Goal: Task Accomplishment & Management: Use online tool/utility

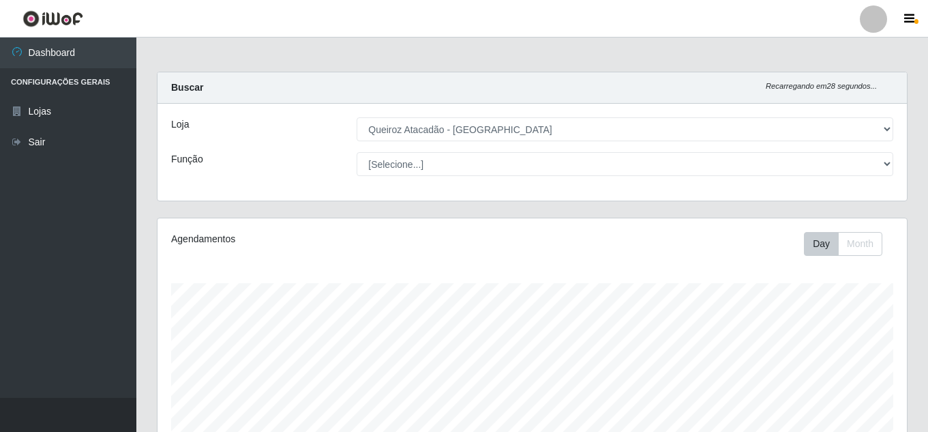
select select "225"
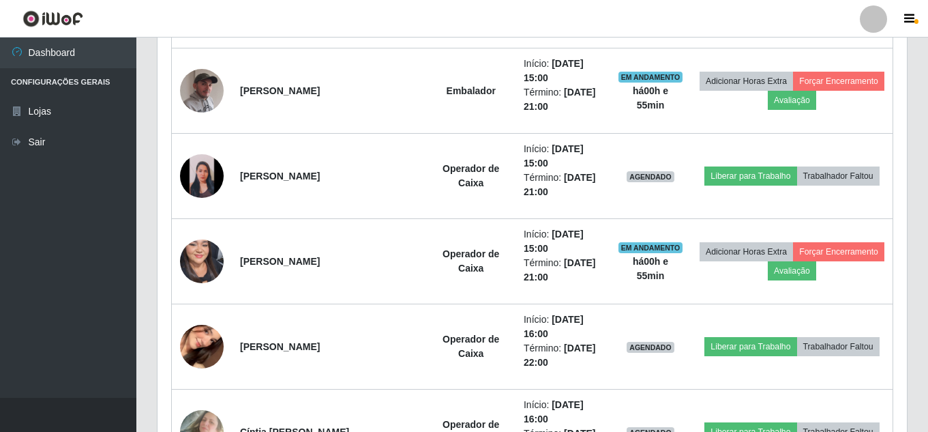
scroll to position [971, 0]
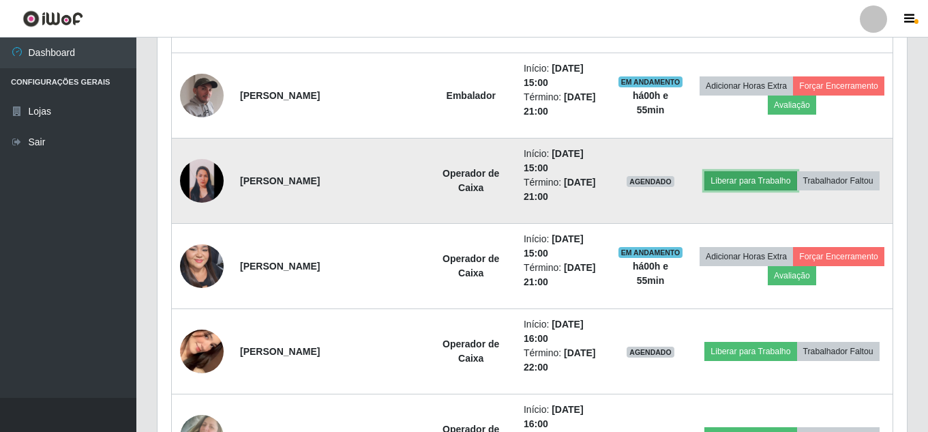
click at [751, 177] on button "Liberar para Trabalho" at bounding box center [751, 180] width 92 height 19
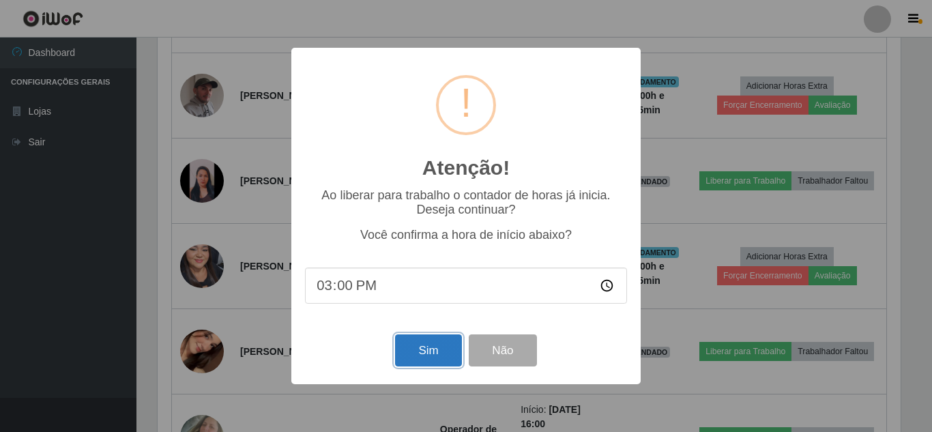
click at [441, 347] on button "Sim" at bounding box center [428, 350] width 66 height 32
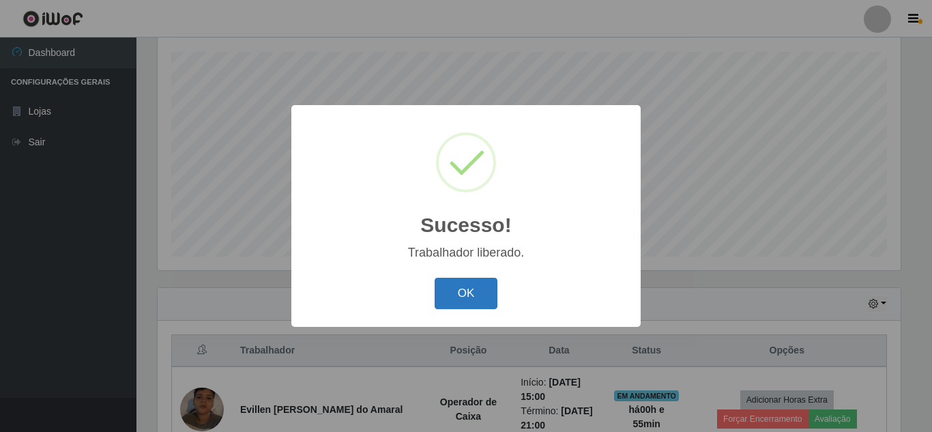
click at [486, 295] on button "OK" at bounding box center [465, 294] width 63 height 32
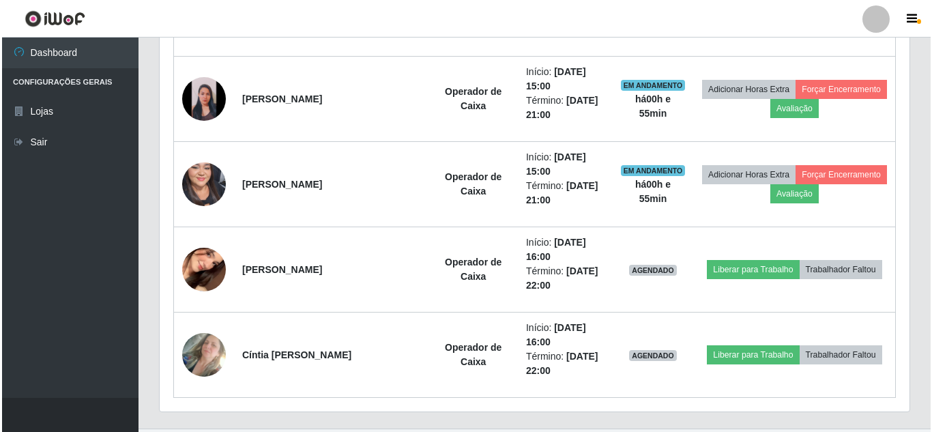
scroll to position [1050, 0]
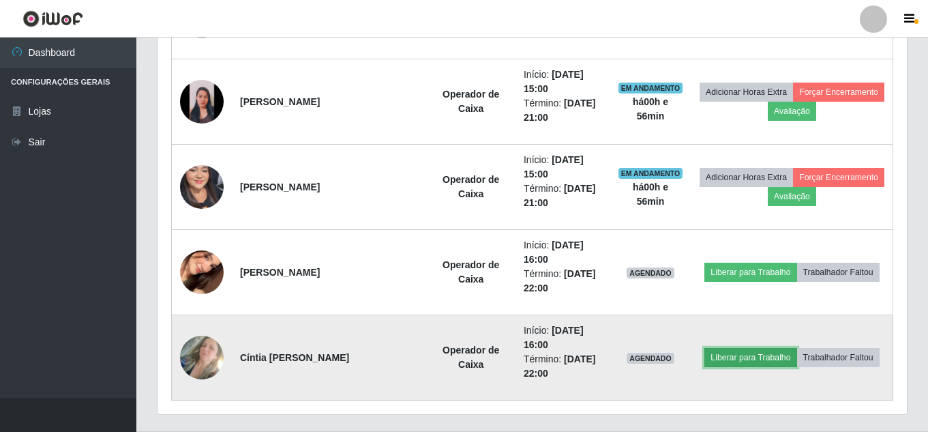
click at [762, 356] on button "Liberar para Trabalho" at bounding box center [751, 357] width 92 height 19
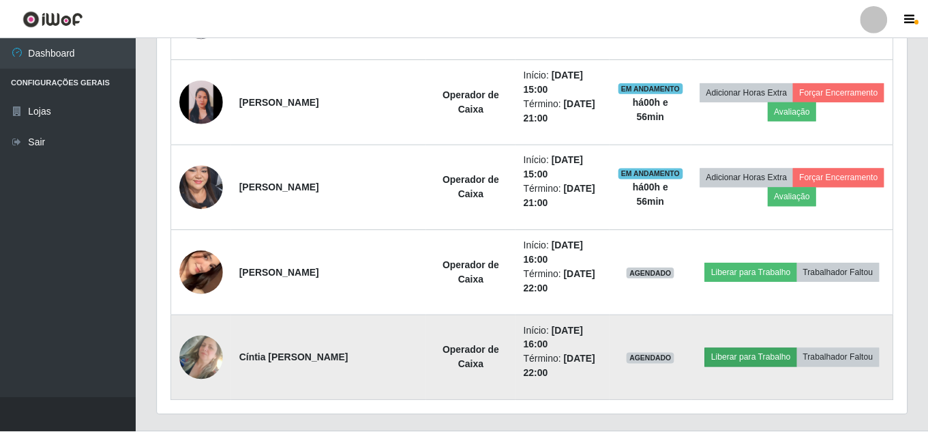
scroll to position [283, 743]
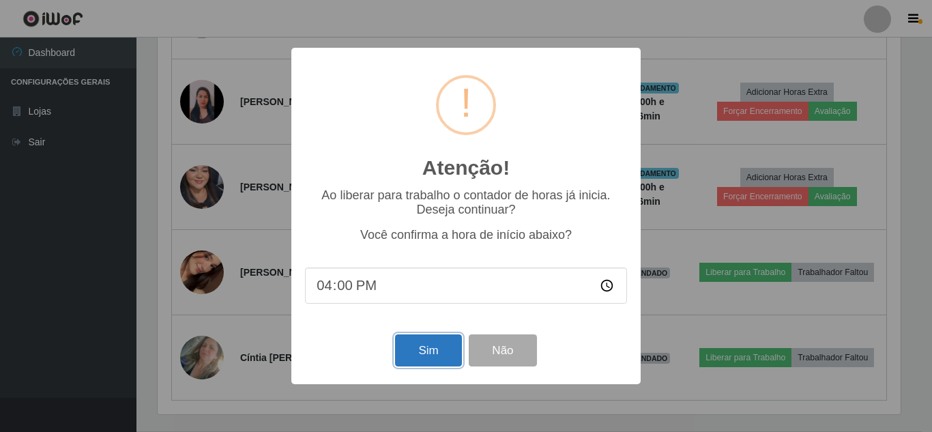
click at [409, 359] on button "Sim" at bounding box center [428, 350] width 66 height 32
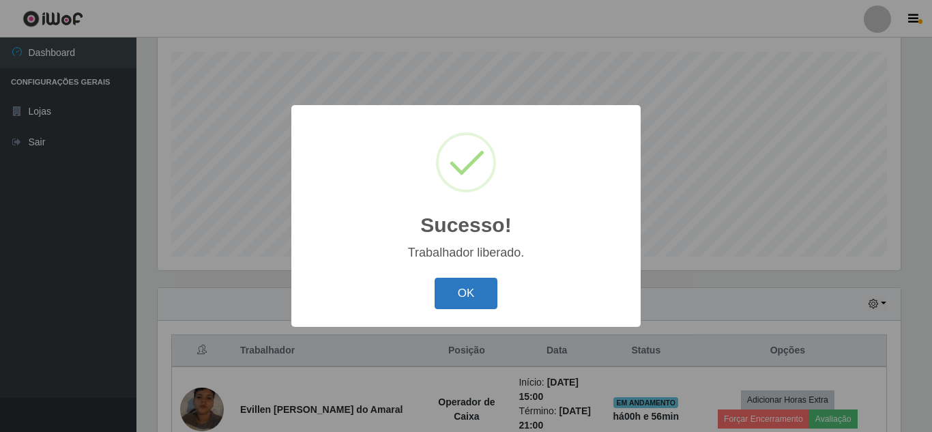
click at [456, 288] on button "OK" at bounding box center [465, 294] width 63 height 32
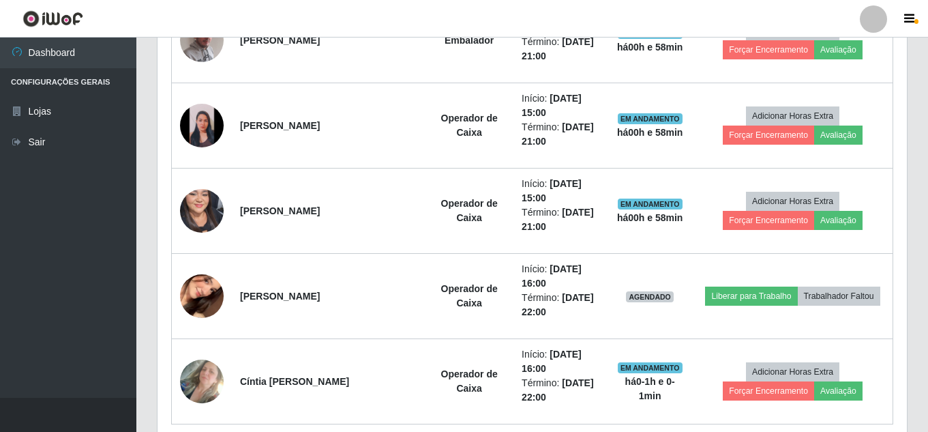
scroll to position [1084, 0]
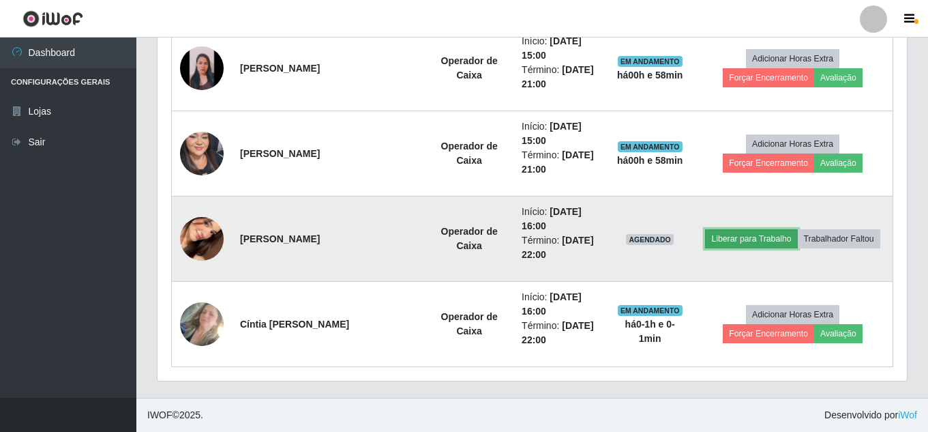
click at [746, 244] on button "Liberar para Trabalho" at bounding box center [751, 238] width 92 height 19
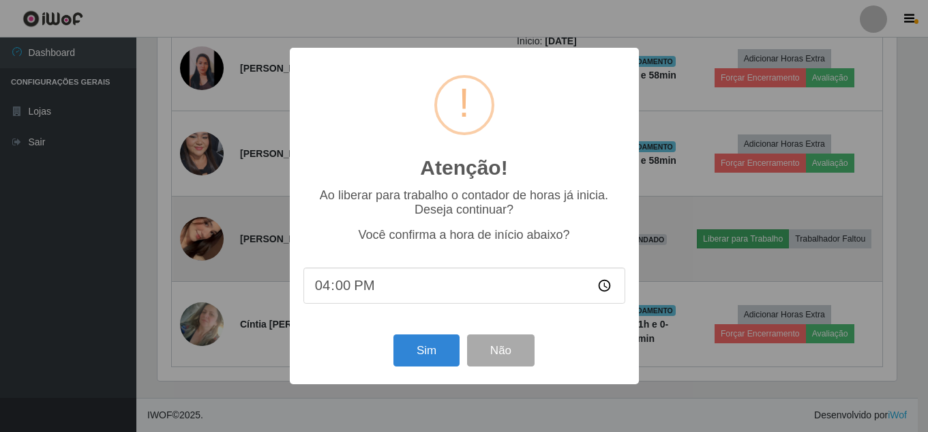
scroll to position [283, 743]
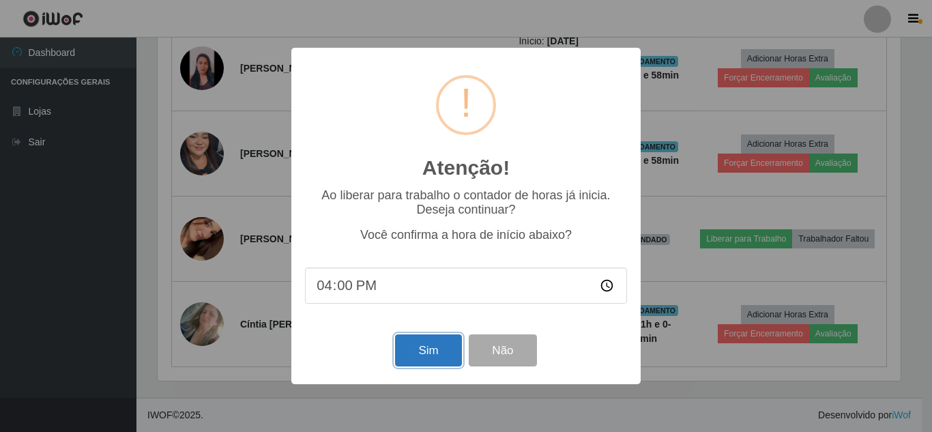
click at [432, 347] on button "Sim" at bounding box center [428, 350] width 66 height 32
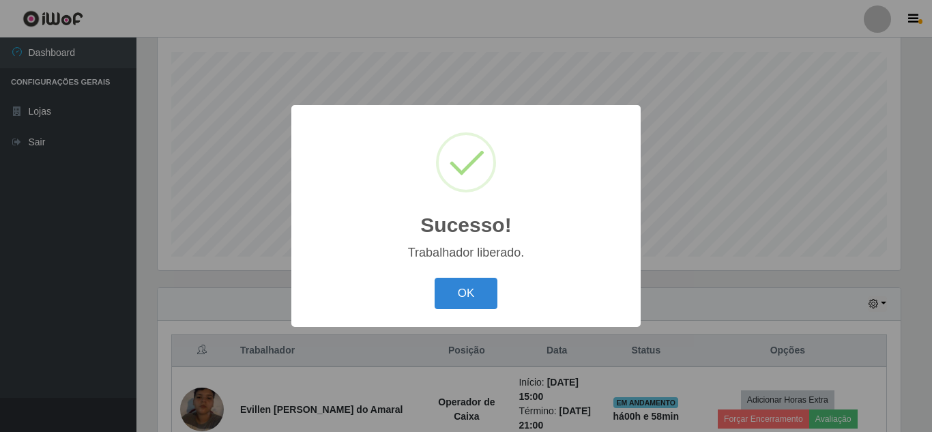
click at [434, 278] on button "OK" at bounding box center [465, 294] width 63 height 32
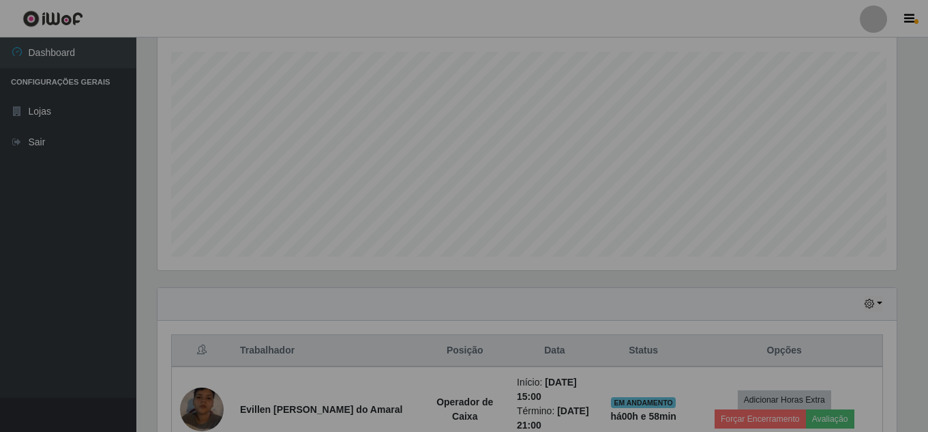
scroll to position [283, 750]
